Goal: Navigation & Orientation: Find specific page/section

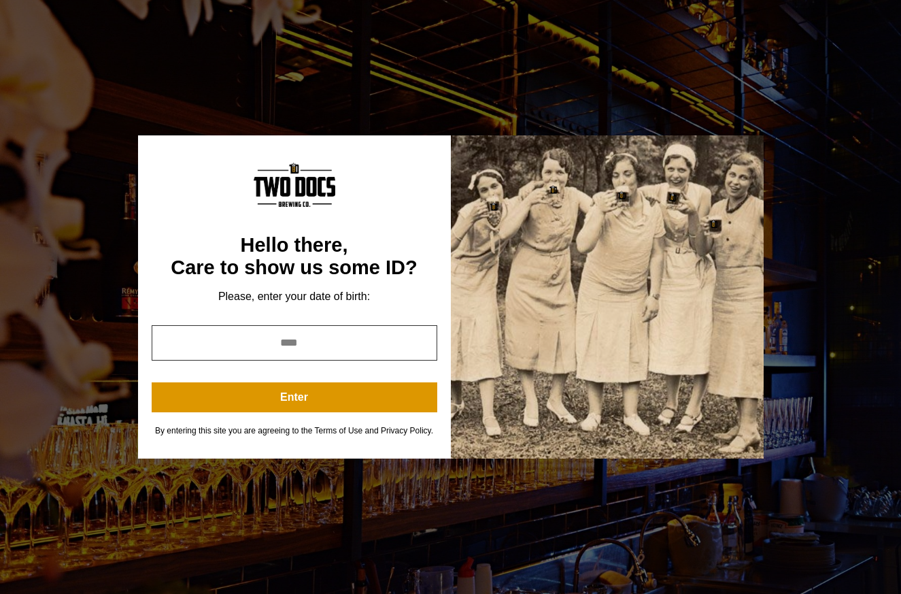
drag, startPoint x: 352, startPoint y: 350, endPoint x: 242, endPoint y: 339, distance: 110.7
click at [242, 339] on input "year" at bounding box center [295, 342] width 286 height 35
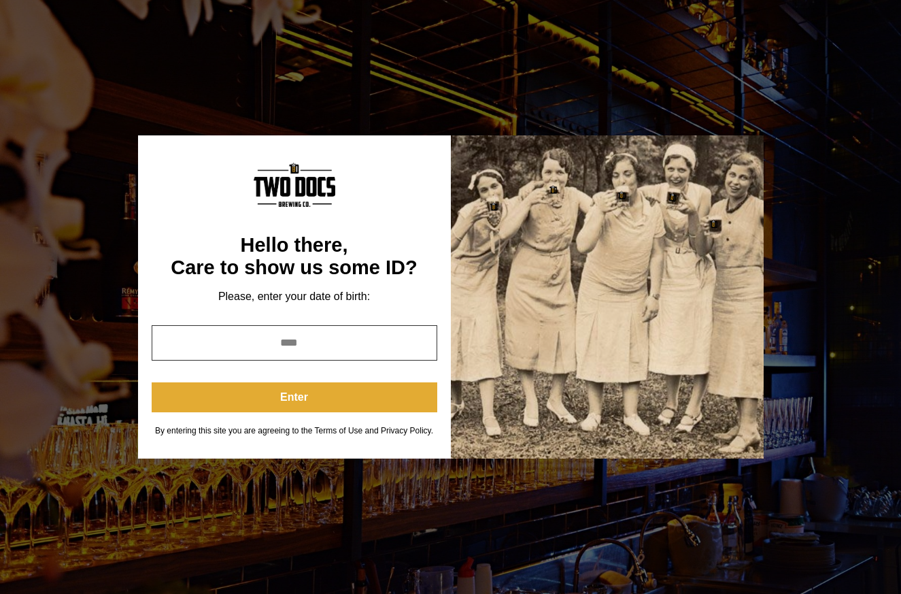
type input "****"
click at [295, 410] on button "Enter" at bounding box center [295, 397] width 286 height 30
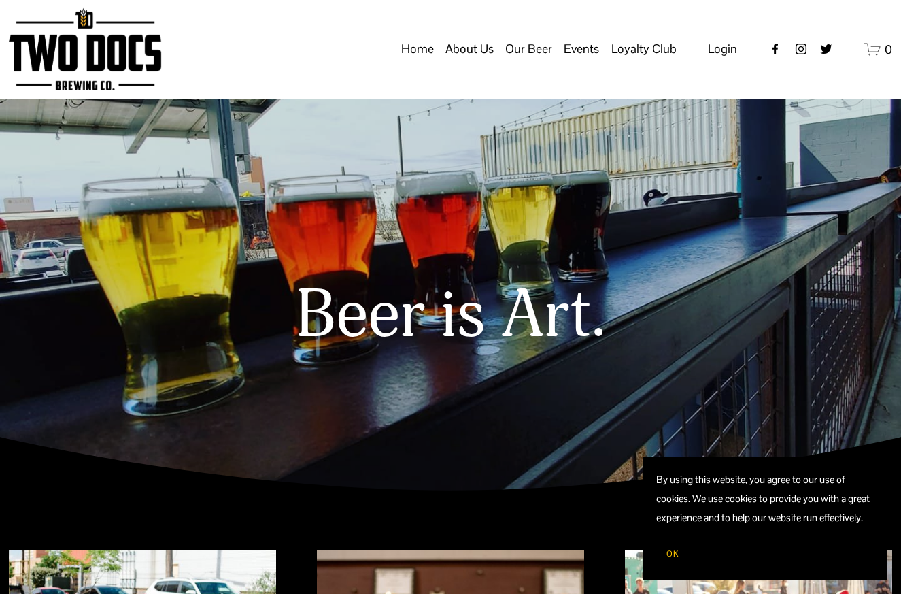
scroll to position [204, 0]
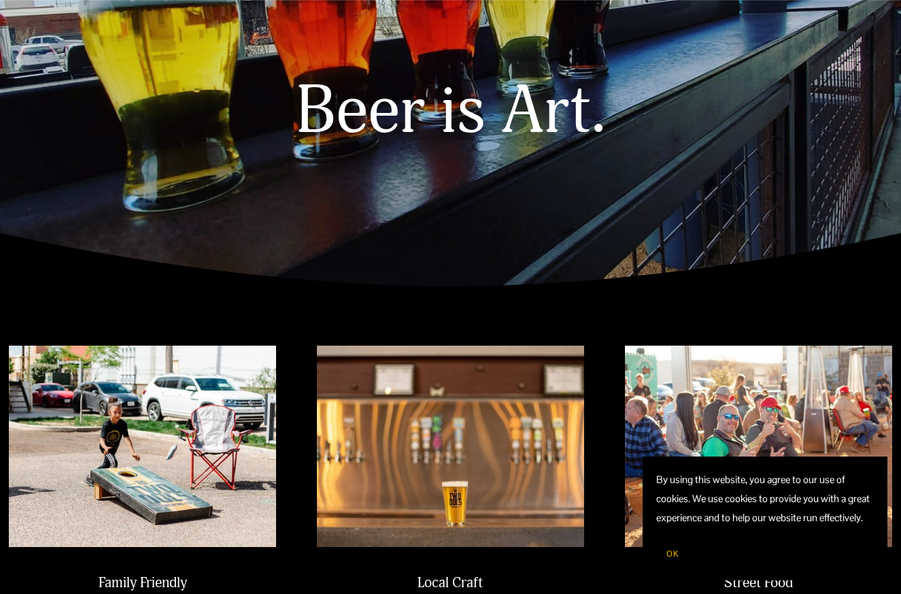
click at [682, 549] on button "OK" at bounding box center [672, 554] width 33 height 26
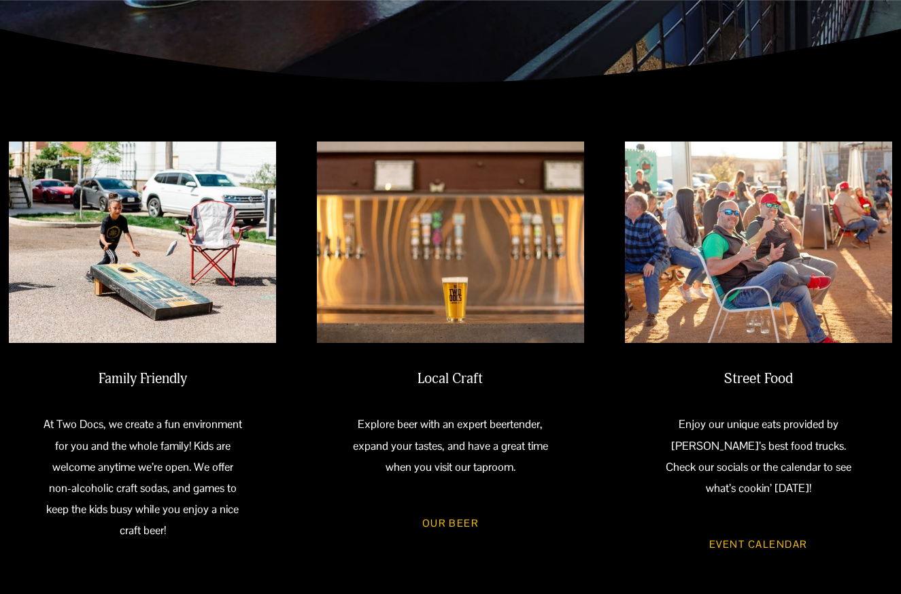
scroll to position [0, 0]
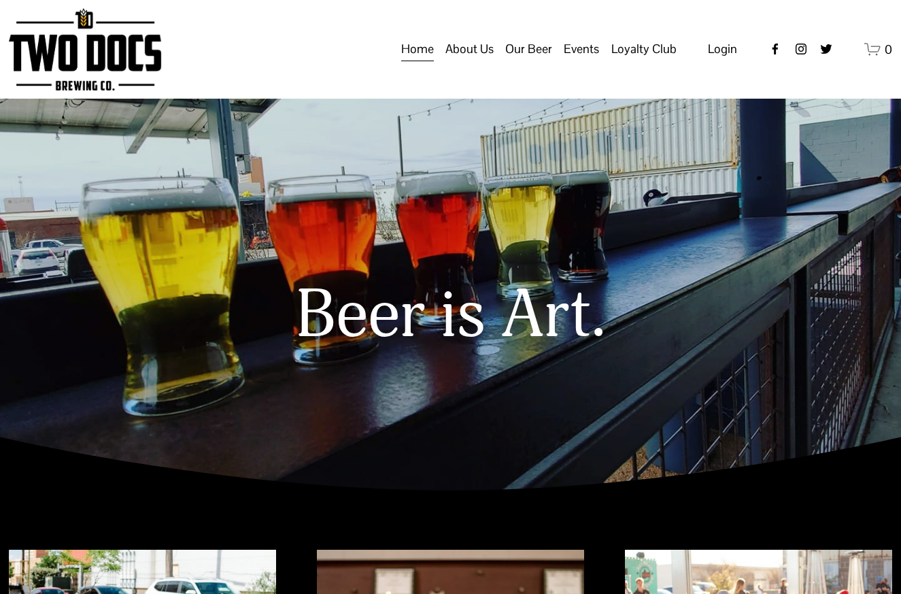
click at [520, 61] on span "Our Beer" at bounding box center [528, 48] width 47 height 23
click at [0, 0] on span "Taproom Menu" at bounding box center [0, 0] width 0 height 0
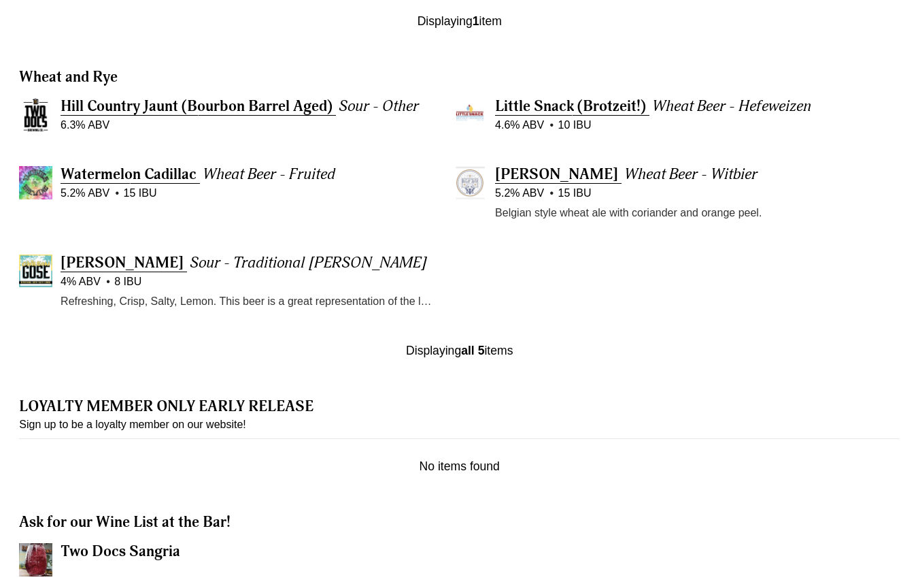
scroll to position [898, 0]
